Goal: Task Accomplishment & Management: Manage account settings

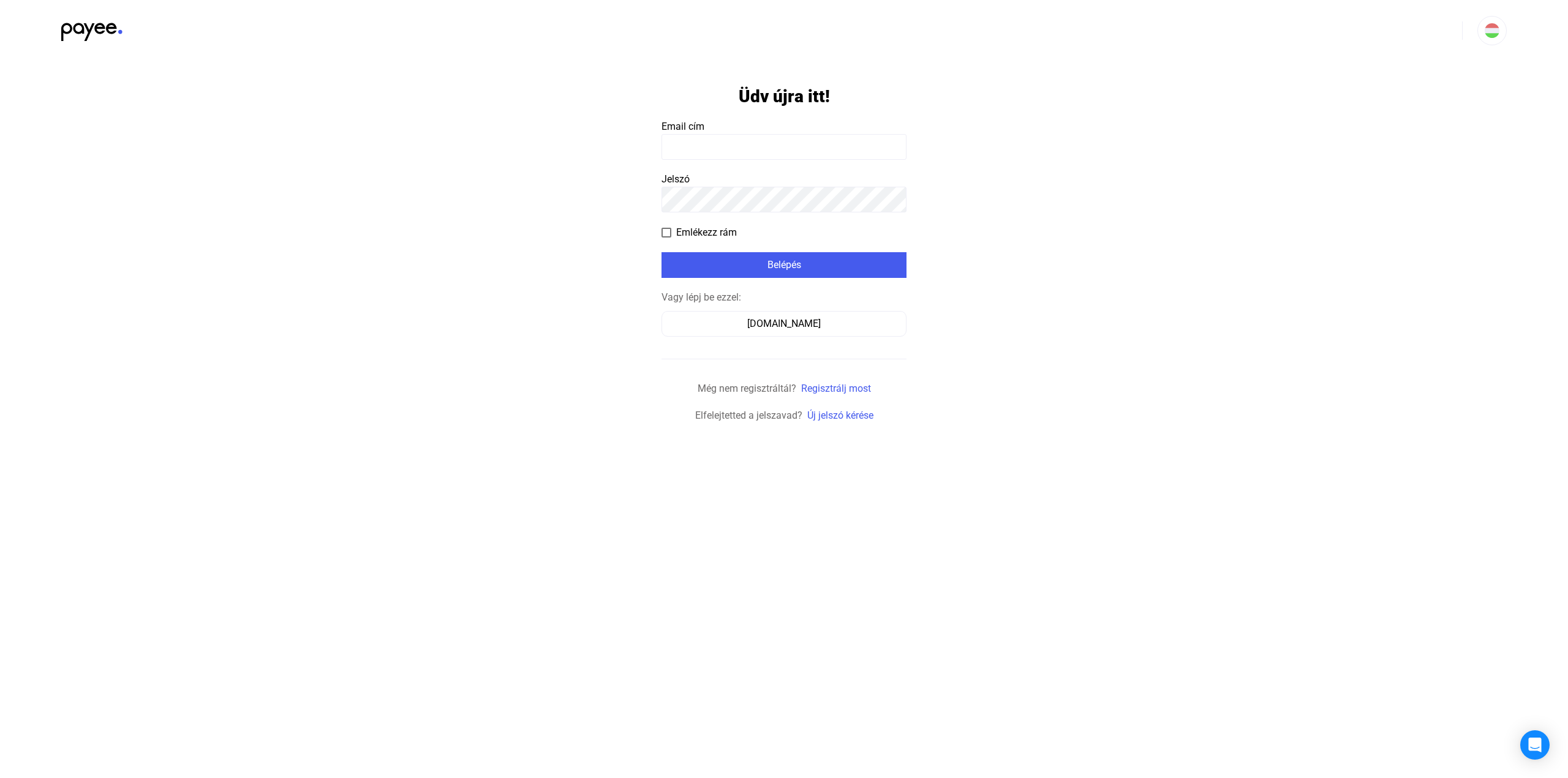
click at [756, 136] on input at bounding box center [784, 147] width 245 height 26
click at [760, 144] on input at bounding box center [784, 147] width 245 height 26
type input "**********"
click at [766, 262] on div "Belépés" at bounding box center [784, 265] width 238 height 15
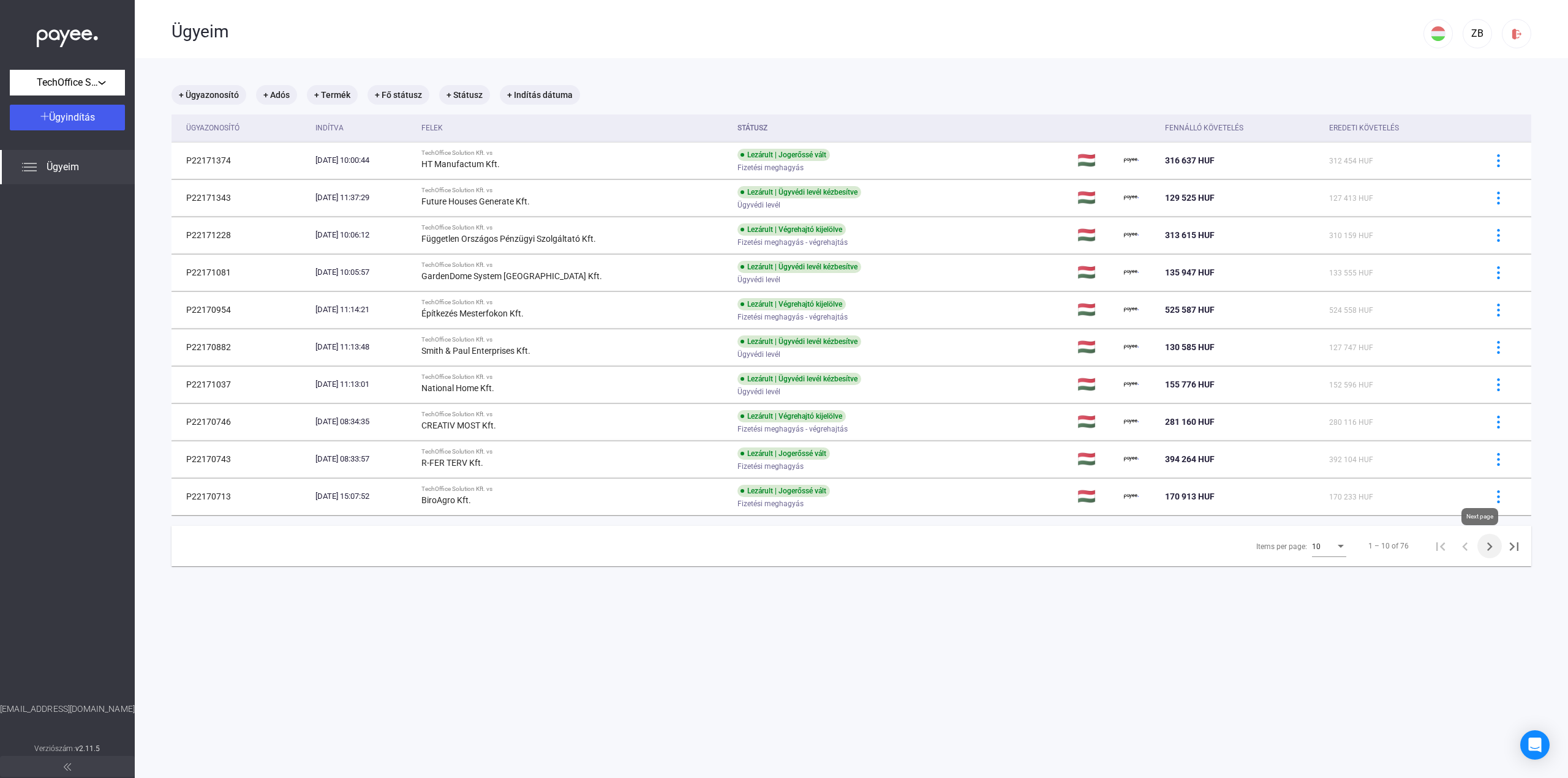
click at [1485, 547] on icon "Next page" at bounding box center [1489, 546] width 17 height 17
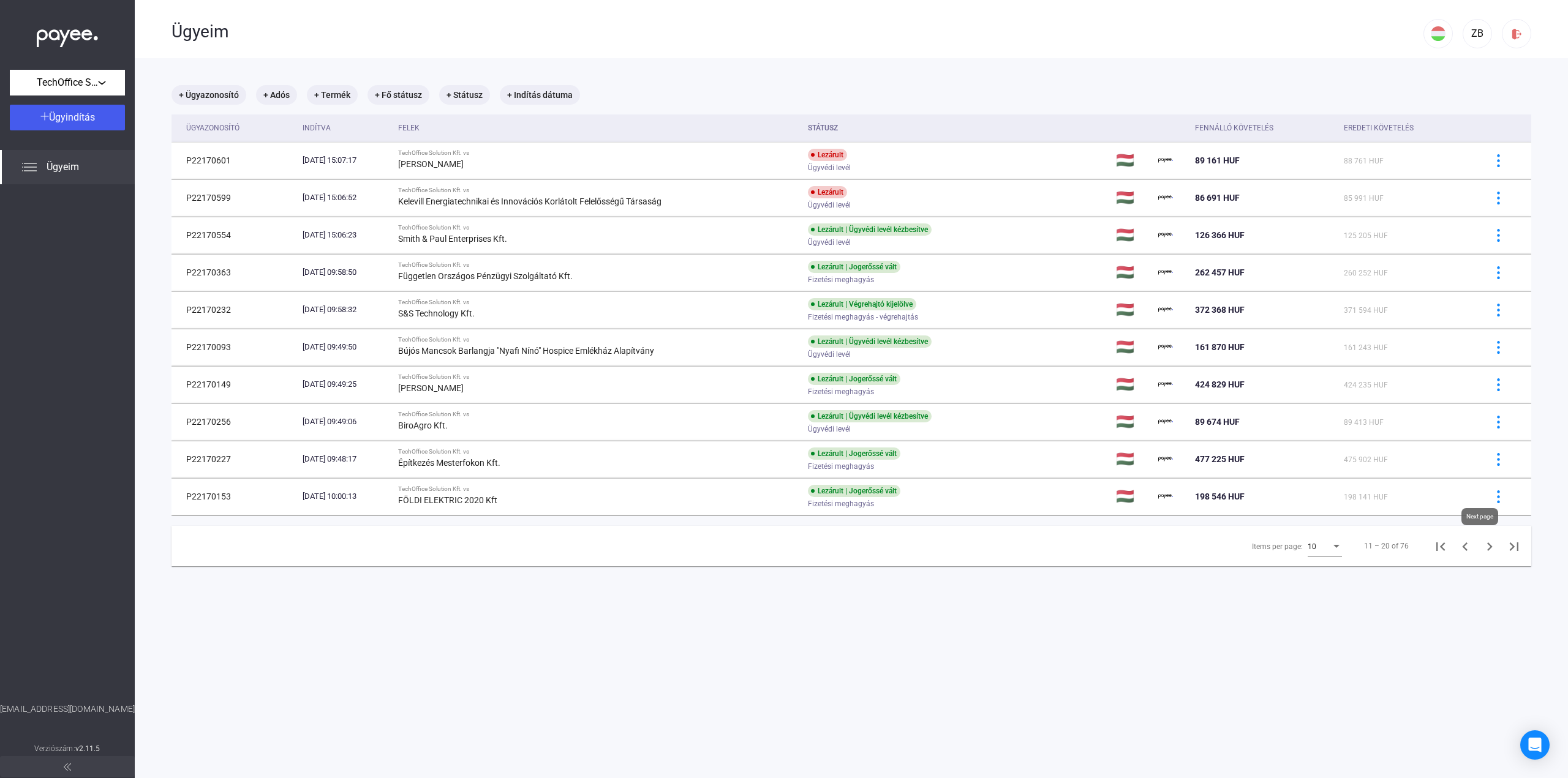
click at [1481, 551] on icon "Next page" at bounding box center [1489, 546] width 17 height 17
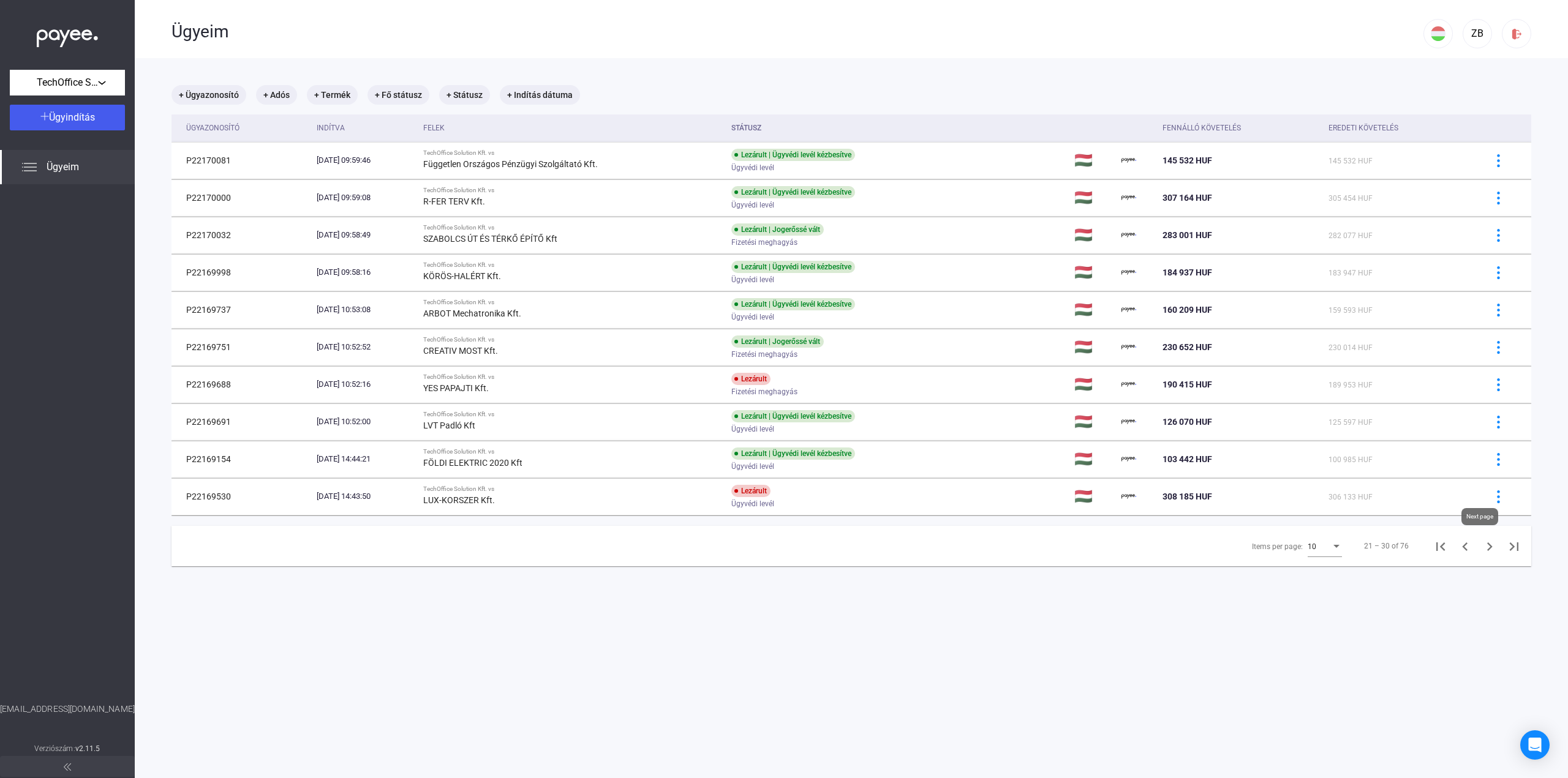
click at [1481, 543] on icon "Next page" at bounding box center [1489, 546] width 17 height 17
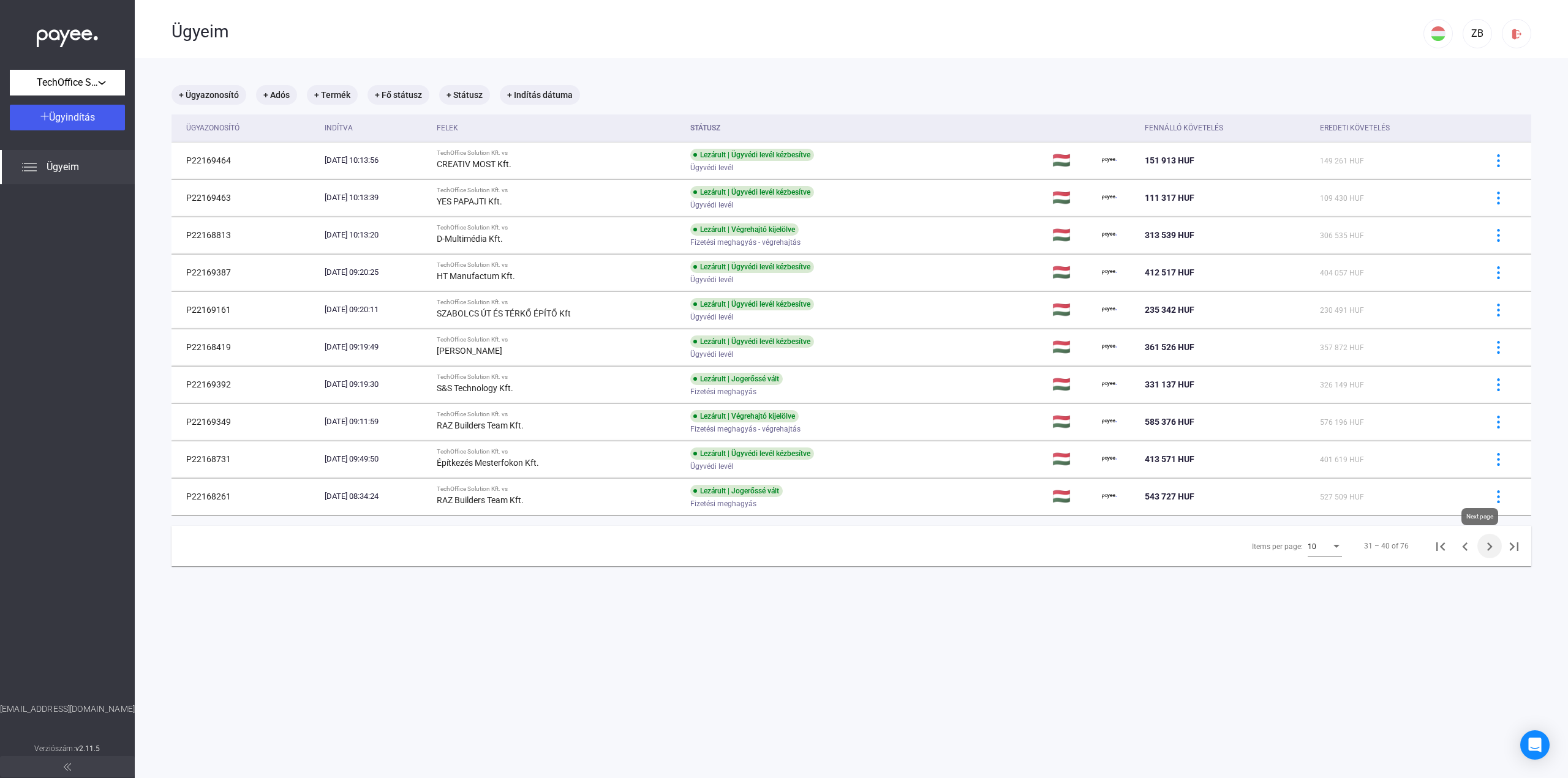
click at [1481, 547] on icon "Next page" at bounding box center [1489, 546] width 17 height 17
